Goal: Task Accomplishment & Management: Manage account settings

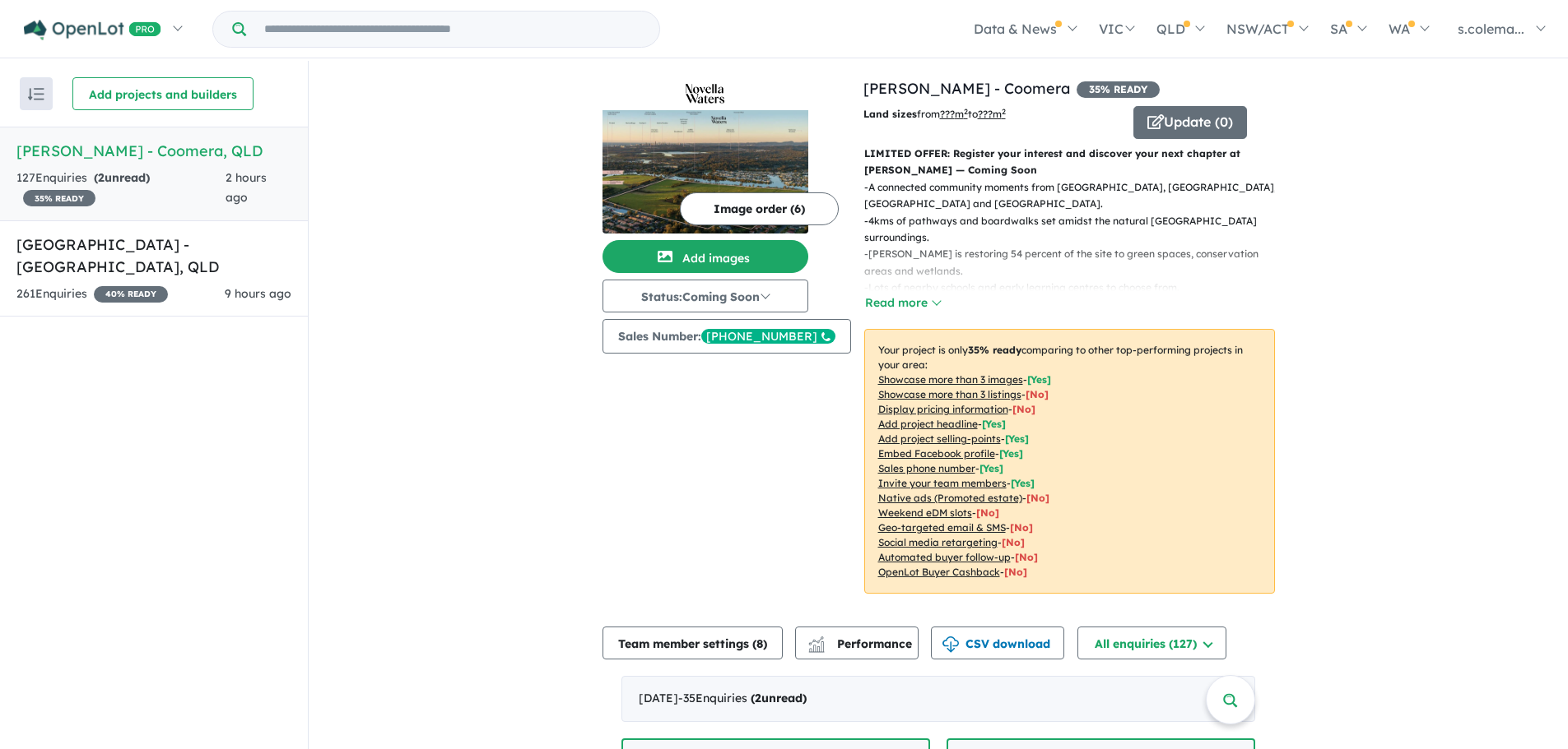
click at [170, 176] on div "127 Enquir ies ( 2 unread) 35 % READY" at bounding box center [121, 188] width 209 height 39
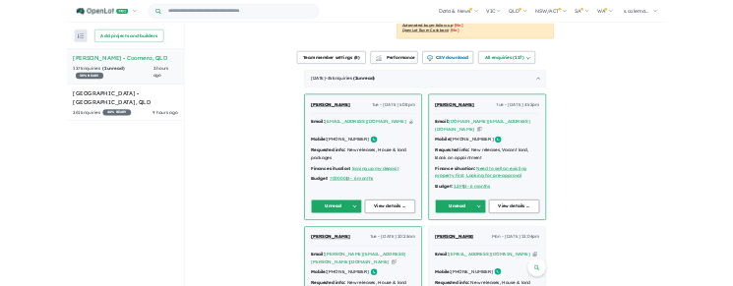
scroll to position [590, 0]
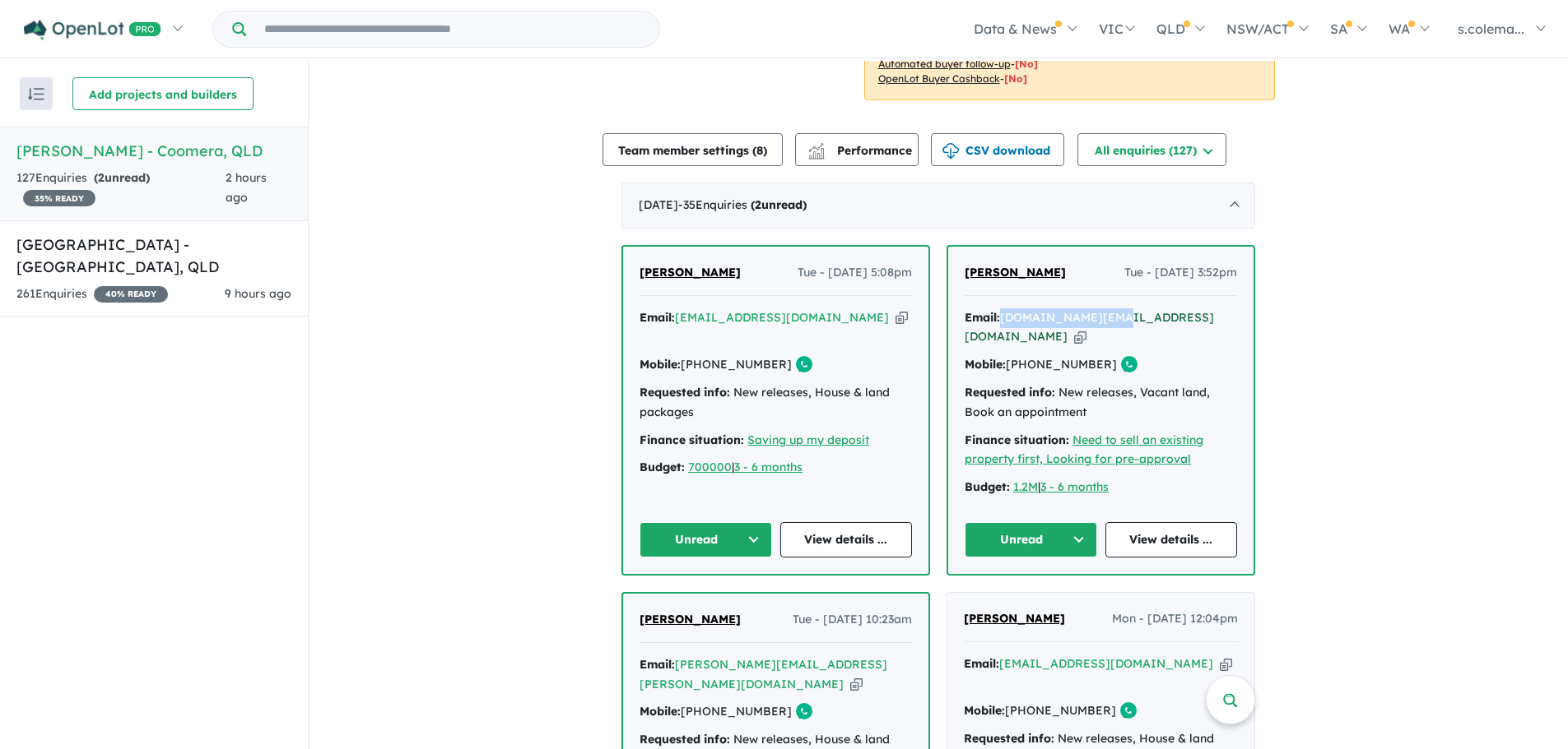
drag, startPoint x: 1110, startPoint y: 303, endPoint x: 1002, endPoint y: 313, distance: 108.5
click at [1002, 313] on div "Email: [DOMAIN_NAME][EMAIL_ADDRESS][DOMAIN_NAME] Copied!" at bounding box center [1101, 328] width 273 height 39
copy a%20Novella%20Waters%20-%20Coomera"] "[DOMAIN_NAME][EMAIL_ADDRESS][DOMAIN_NAME]"
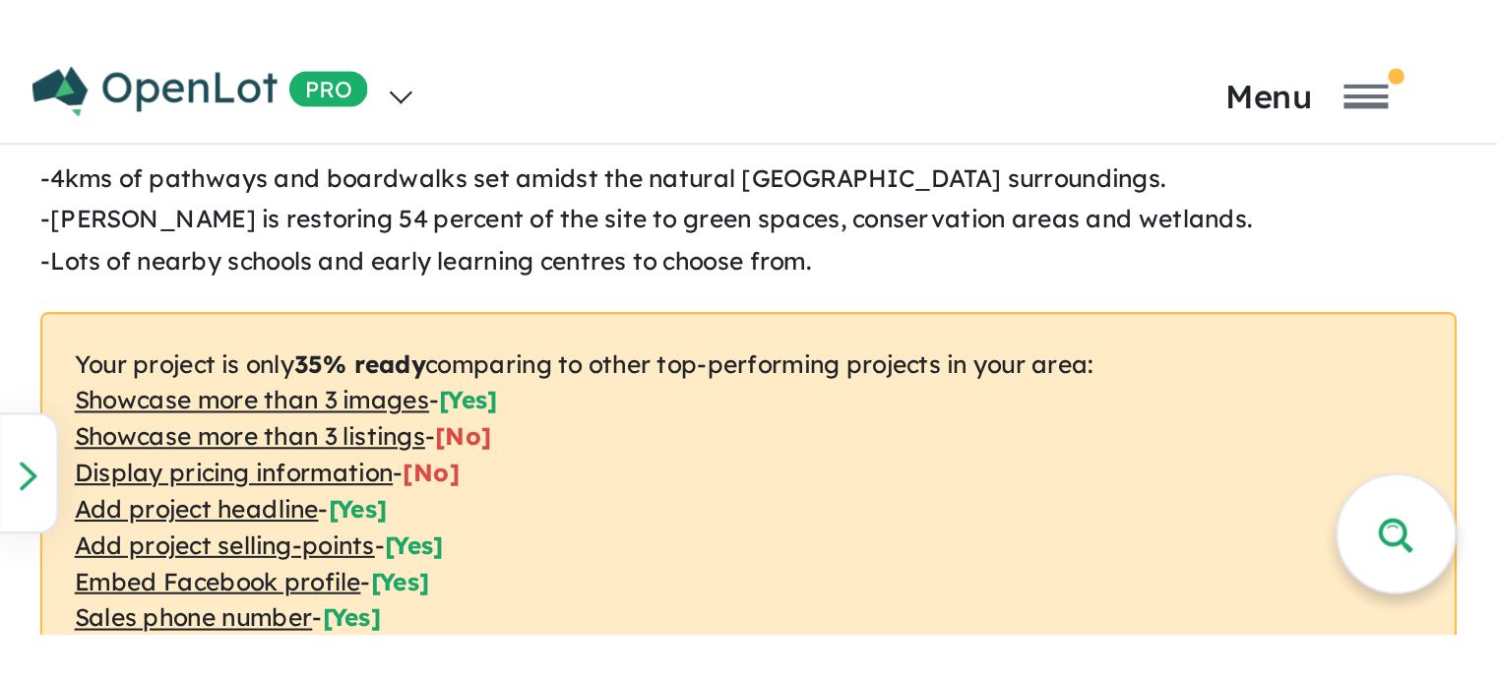
scroll to position [610, 0]
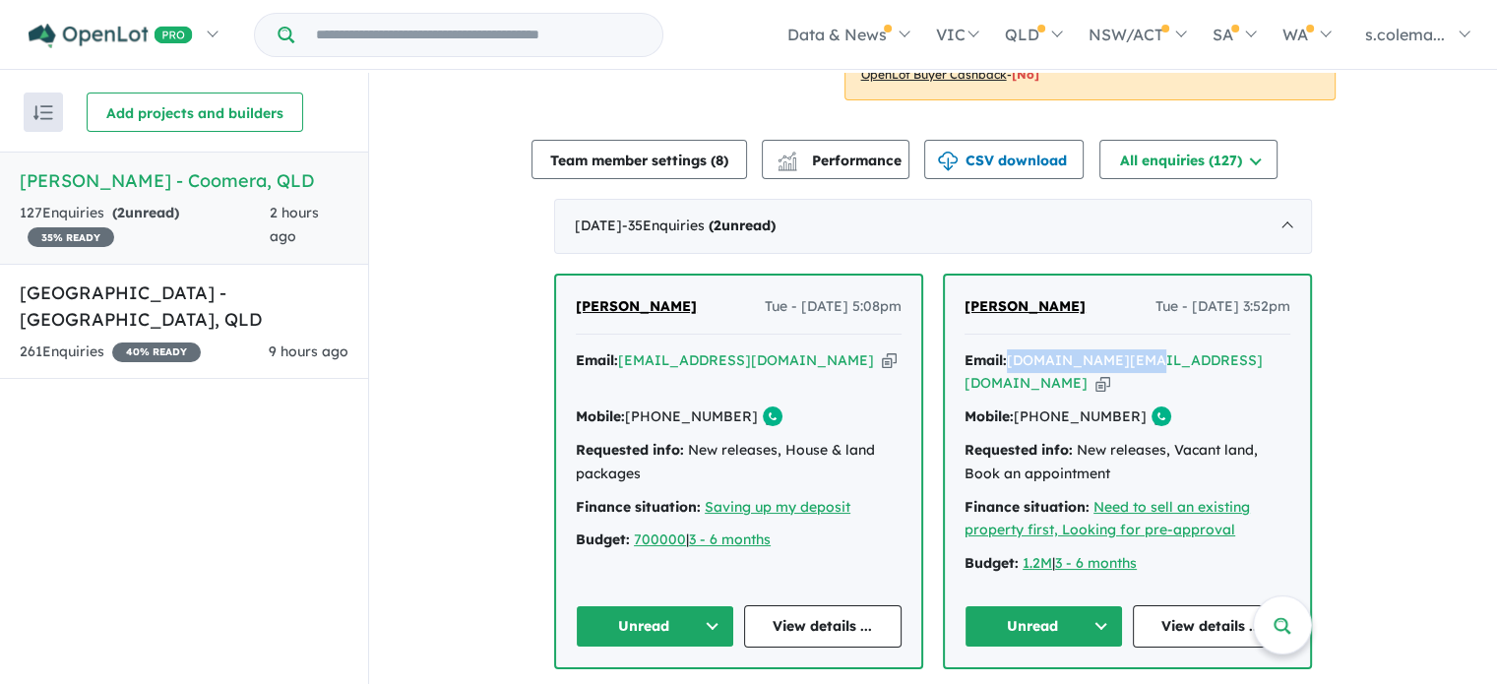
click at [1093, 605] on button "Unread" at bounding box center [1043, 626] width 158 height 42
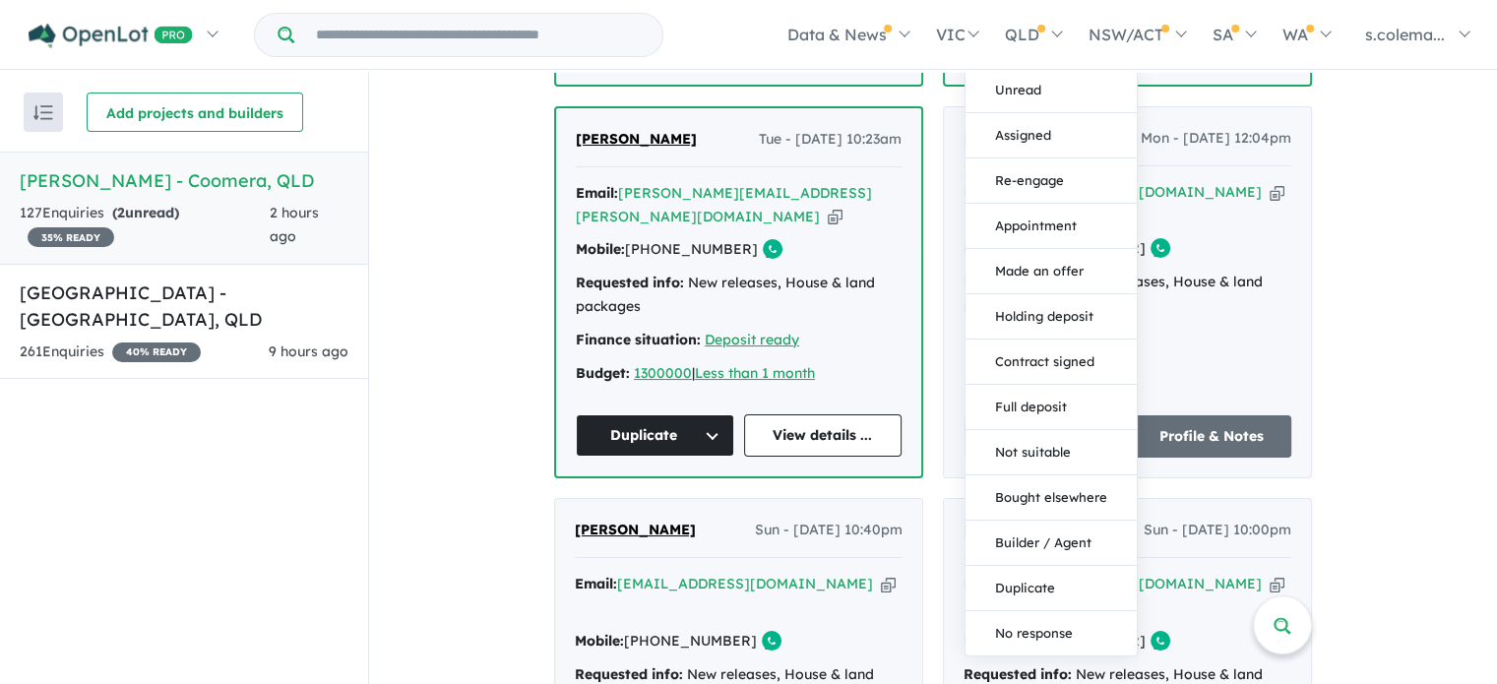
scroll to position [1200, 0]
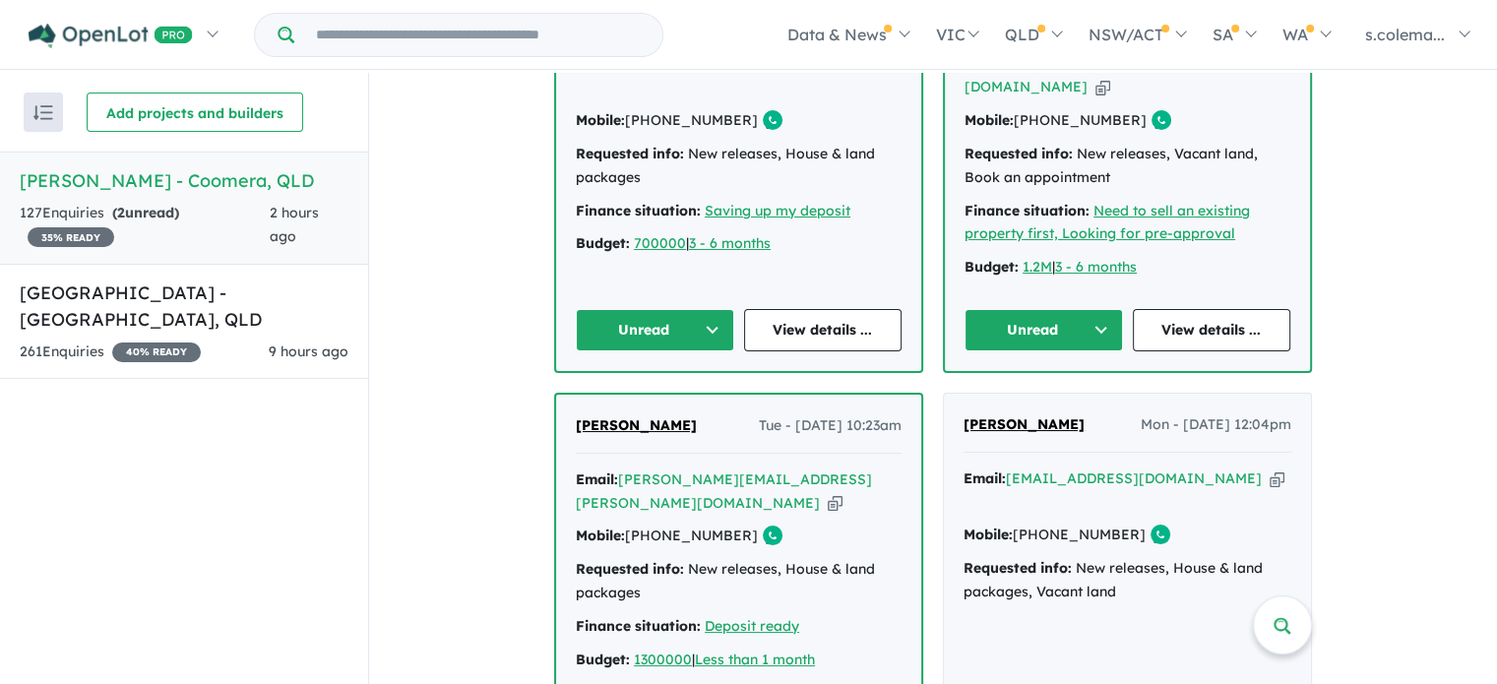
scroll to position [905, 0]
click at [1102, 310] on button "Unread" at bounding box center [1043, 331] width 158 height 42
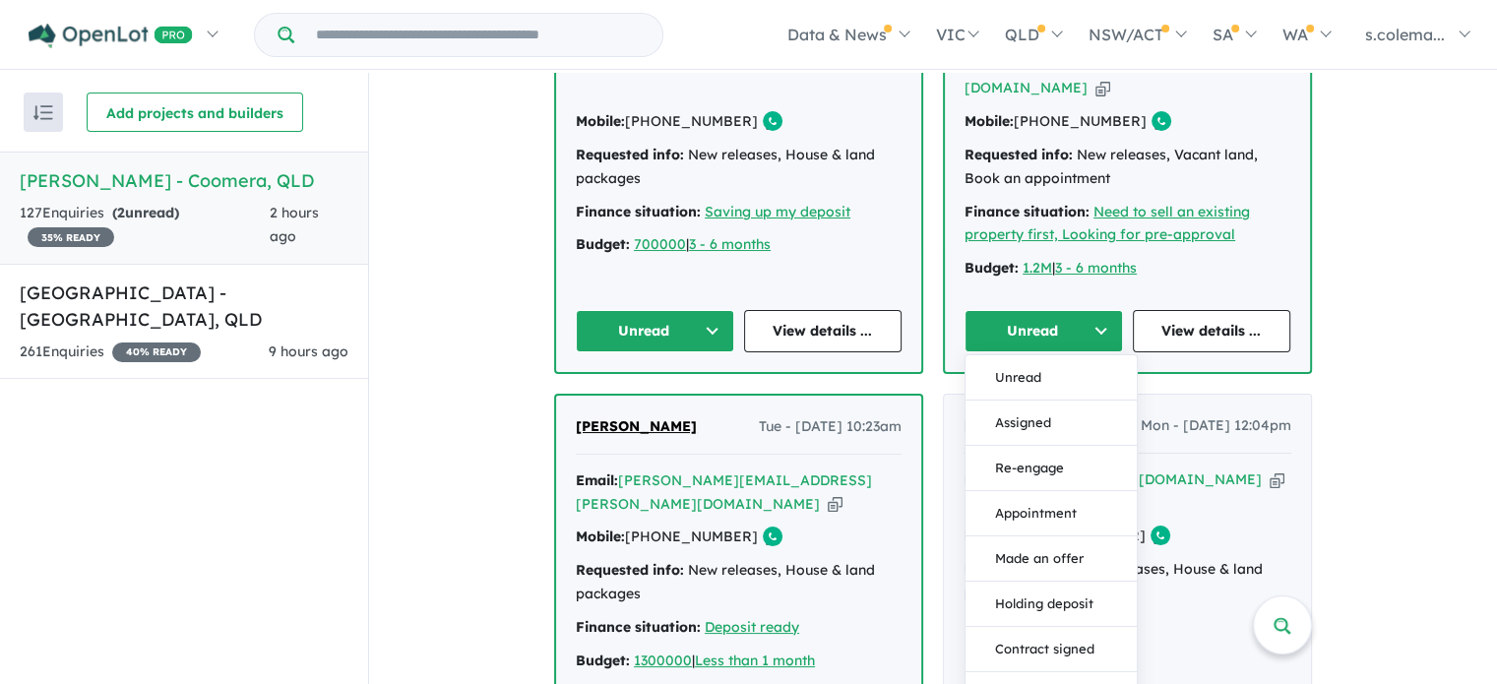
click at [1063, 400] on button "Assigned" at bounding box center [1050, 422] width 171 height 45
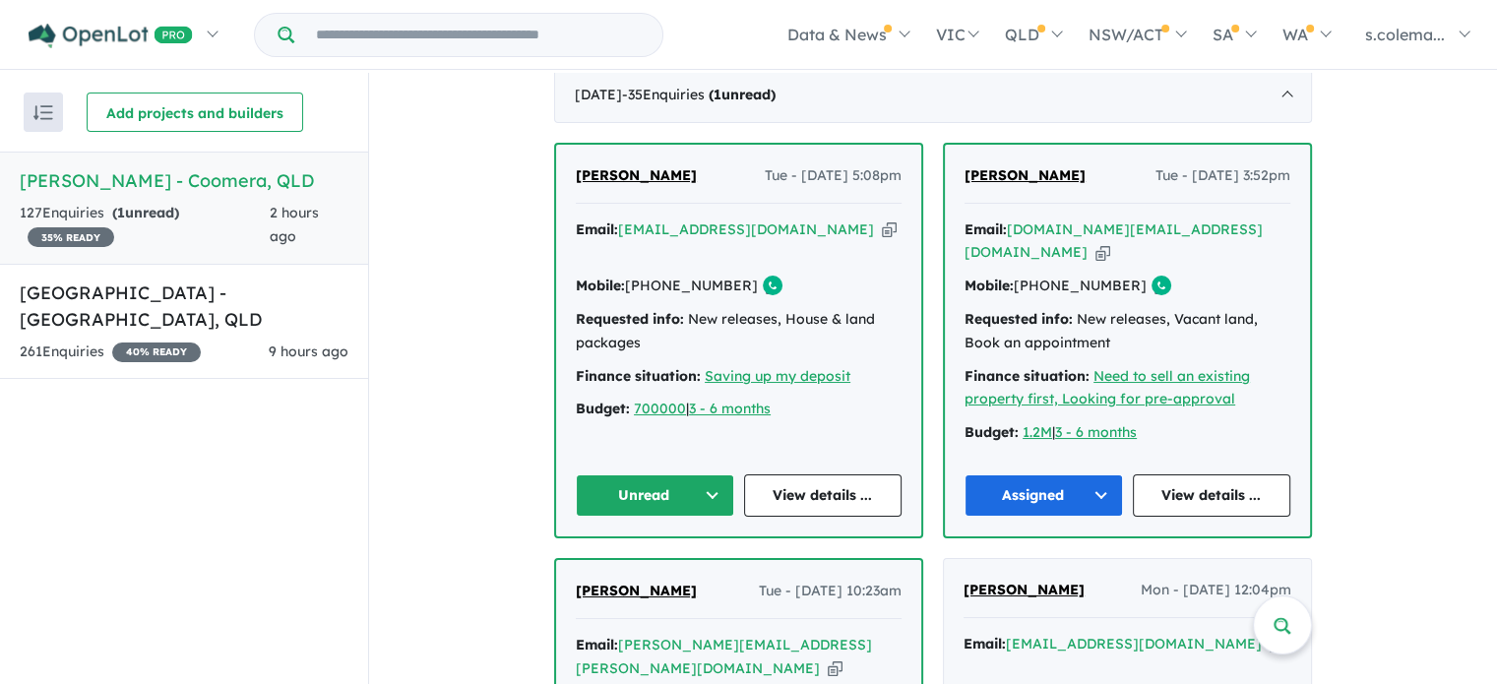
scroll to position [708, 0]
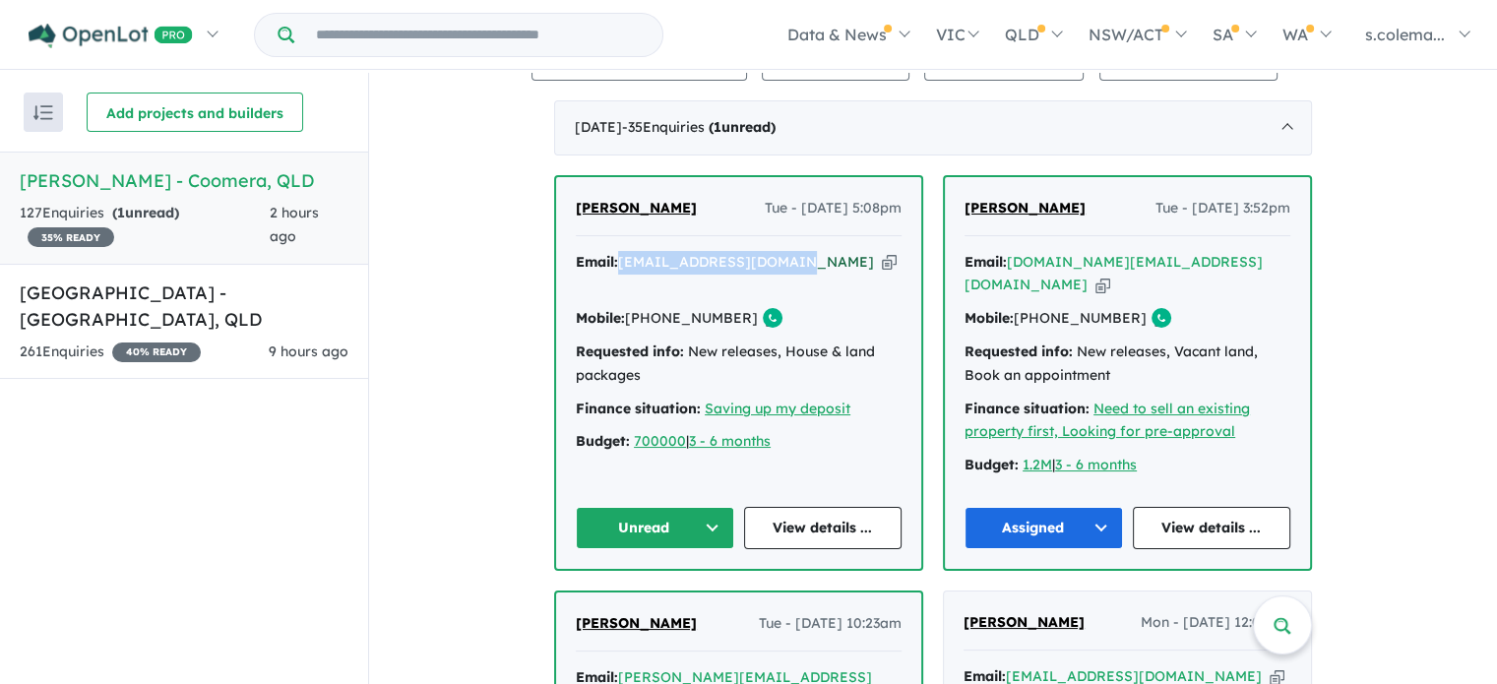
drag, startPoint x: 781, startPoint y: 242, endPoint x: 618, endPoint y: 243, distance: 163.3
click at [618, 251] on div "Email: [EMAIL_ADDRESS][DOMAIN_NAME] Copied!" at bounding box center [739, 274] width 326 height 47
copy a%20Novella%20Waters%20-%20Coomera"] "[EMAIL_ADDRESS][DOMAIN_NAME]"
click at [693, 507] on button "Unread" at bounding box center [655, 528] width 158 height 42
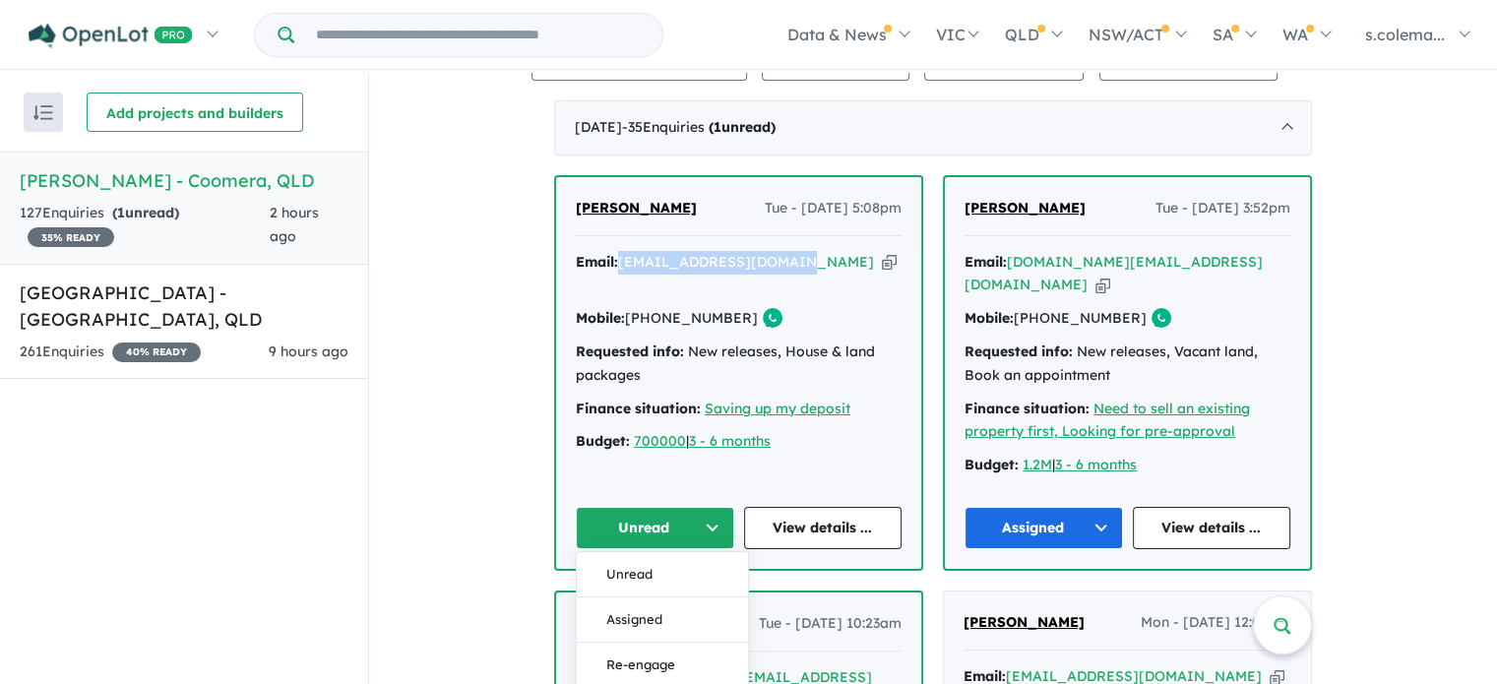
click at [670, 597] on button "Assigned" at bounding box center [662, 619] width 171 height 45
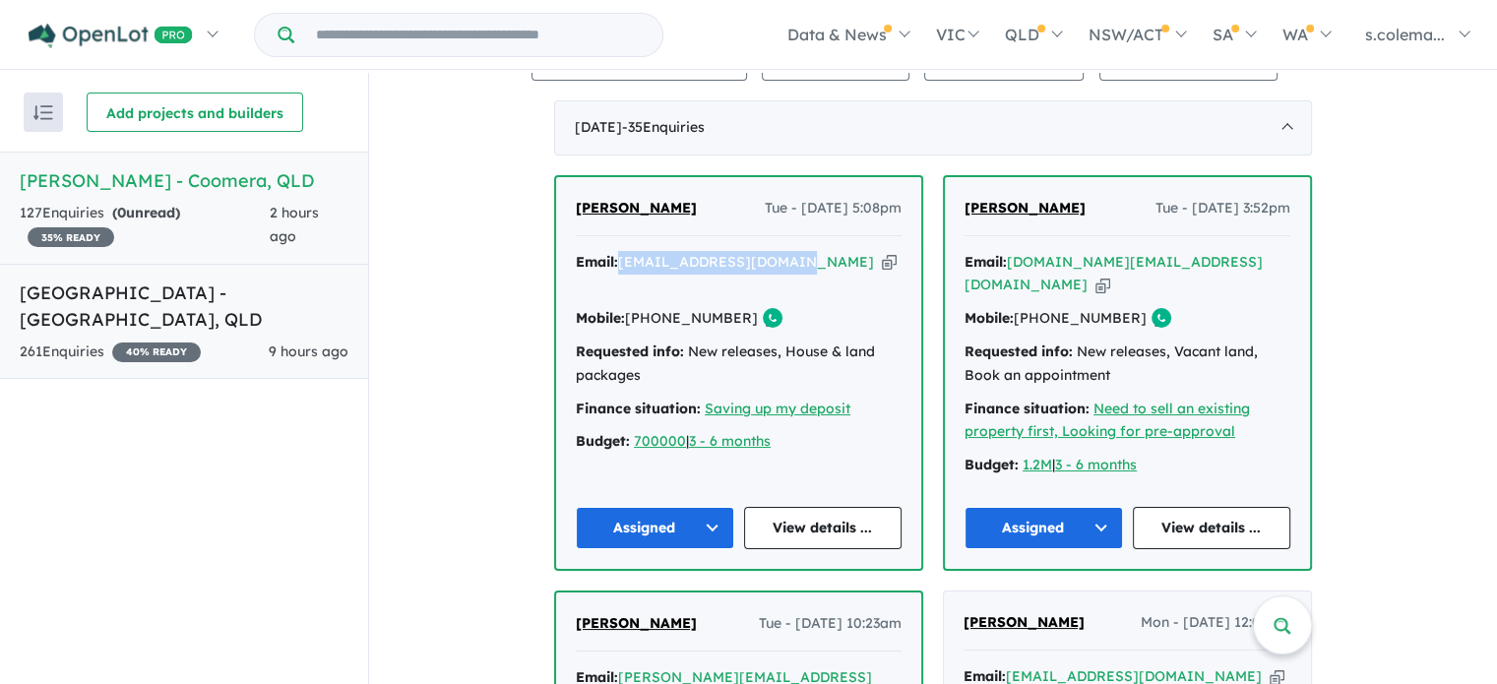
click at [208, 287] on h5 "[GEOGRAPHIC_DATA] - [GEOGRAPHIC_DATA] , [GEOGRAPHIC_DATA]" at bounding box center [184, 305] width 329 height 53
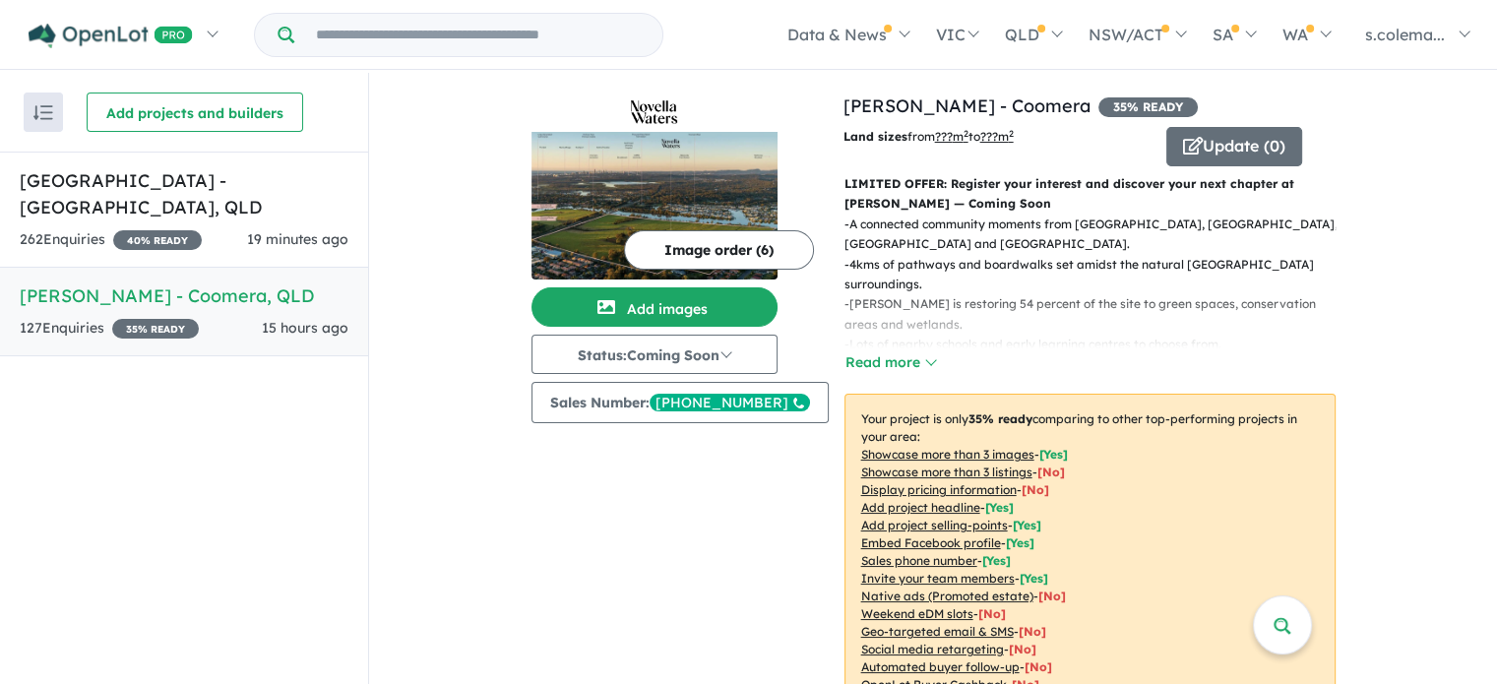
scroll to position [134, 0]
